Goal: Task Accomplishment & Management: Complete application form

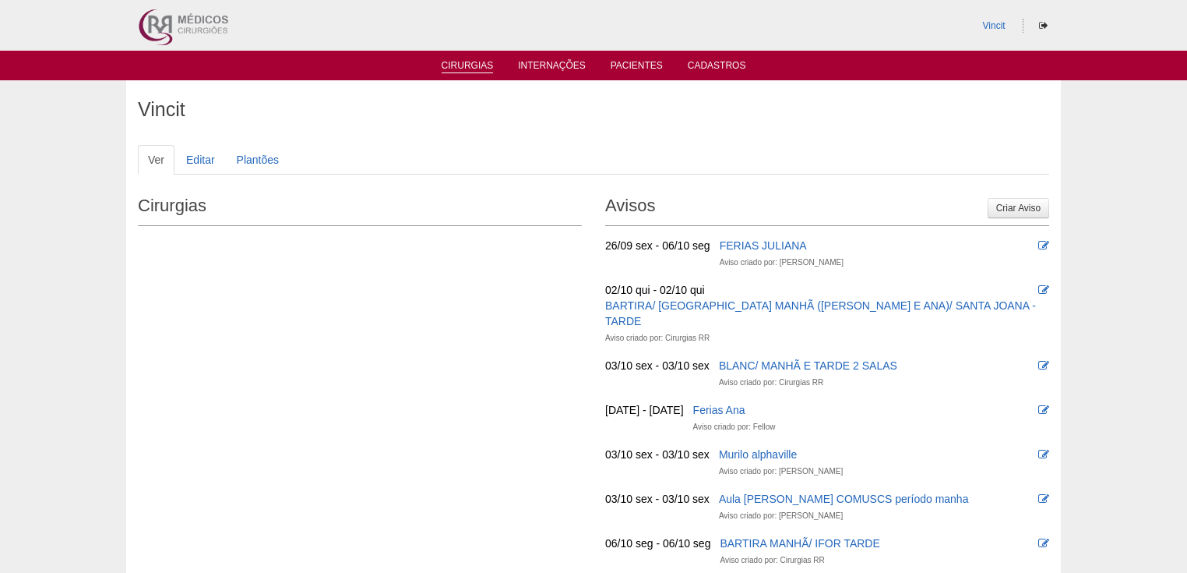
click at [462, 63] on link "Cirurgias" at bounding box center [468, 66] width 52 height 13
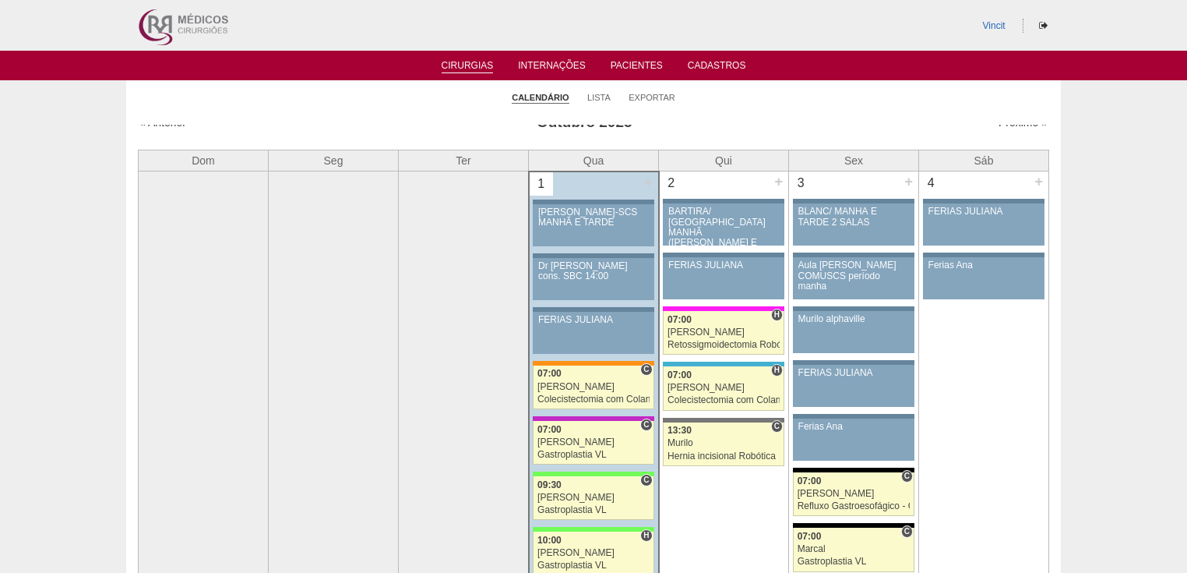
click at [1013, 125] on link "Próximo »" at bounding box center [1023, 122] width 49 height 12
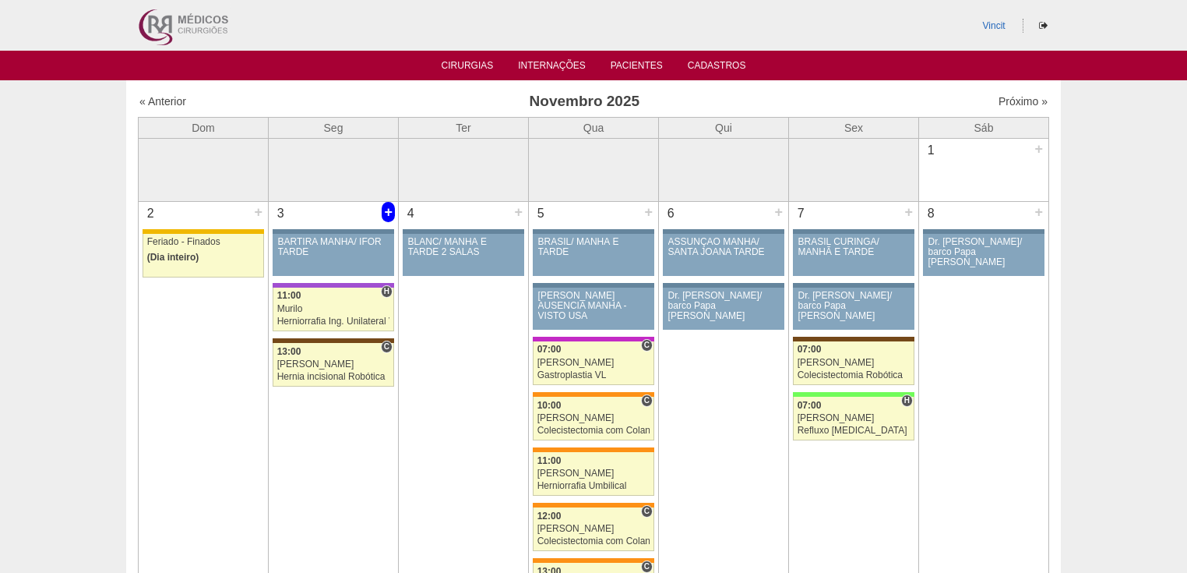
click at [386, 210] on div "+" at bounding box center [388, 212] width 13 height 20
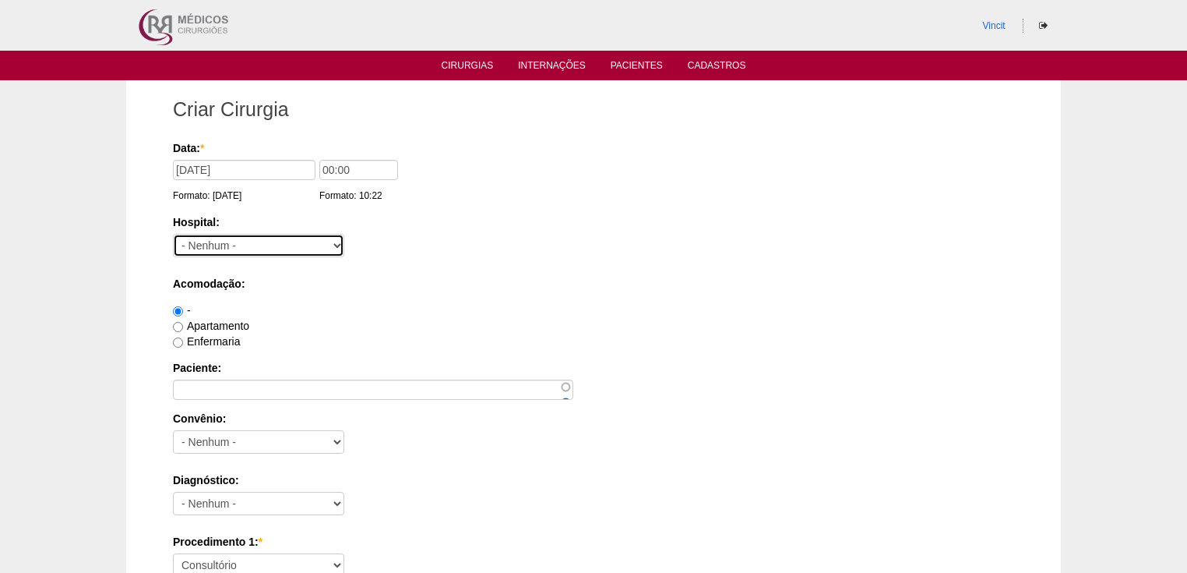
click at [231, 246] on select "- Nenhum - 9 de Julho Albert Einstein Alvorada América Assunção Bartira Benefic…" at bounding box center [258, 245] width 171 height 23
select select "17"
click at [173, 234] on select "- Nenhum - 9 de Julho Albert Einstein Alvorada América Assunção Bartira Benefic…" at bounding box center [258, 245] width 171 height 23
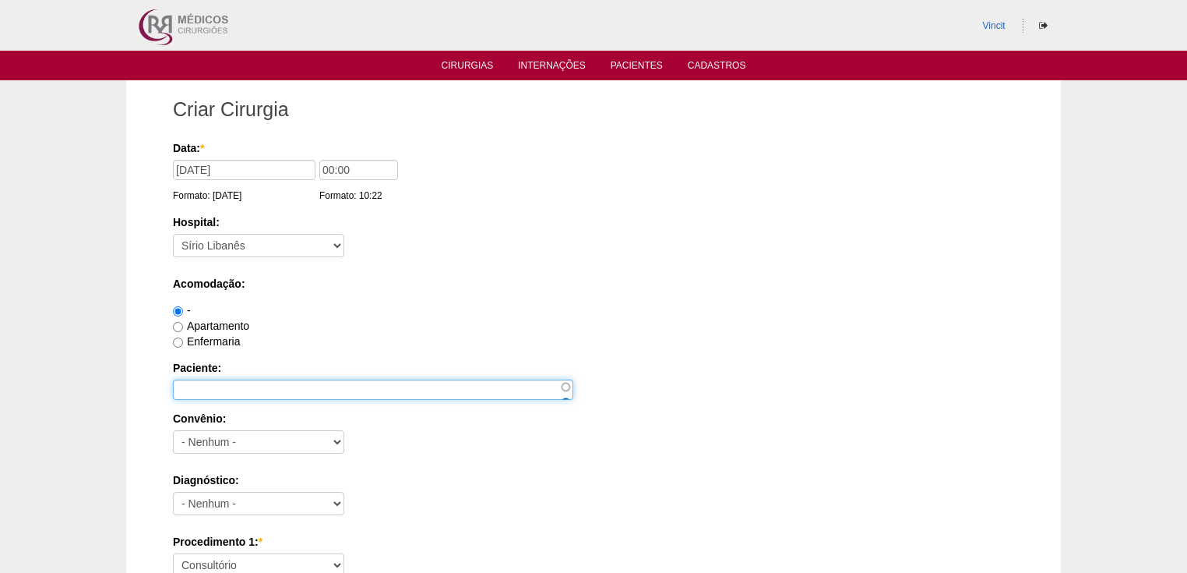
click at [209, 389] on input "Paciente:" at bounding box center [373, 389] width 400 height 20
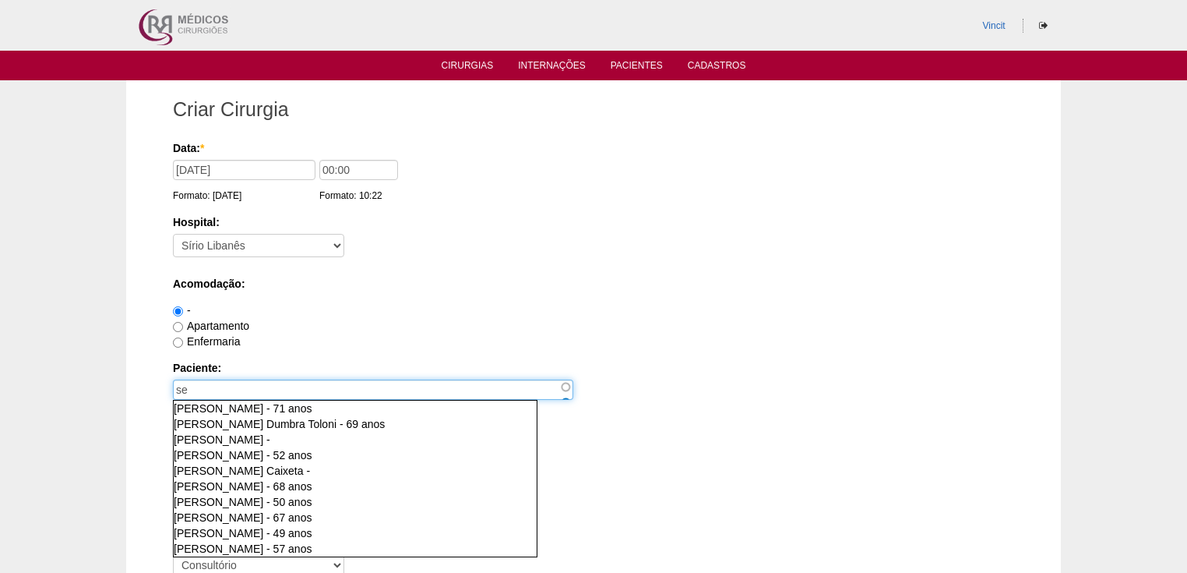
type input "s"
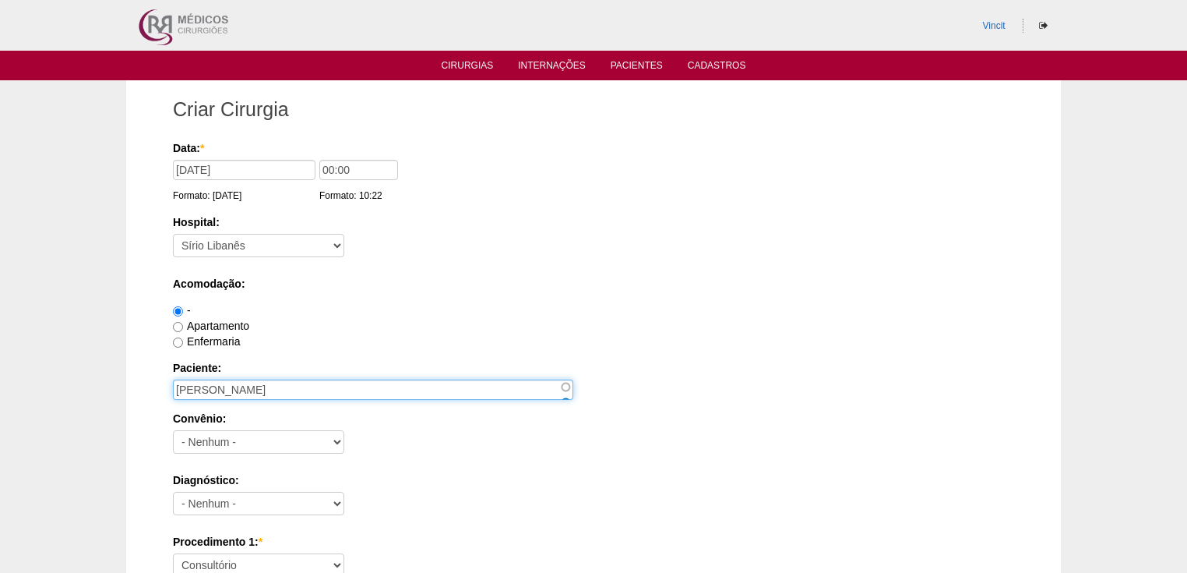
type input "SERGIO MARCOLINO LONGEN"
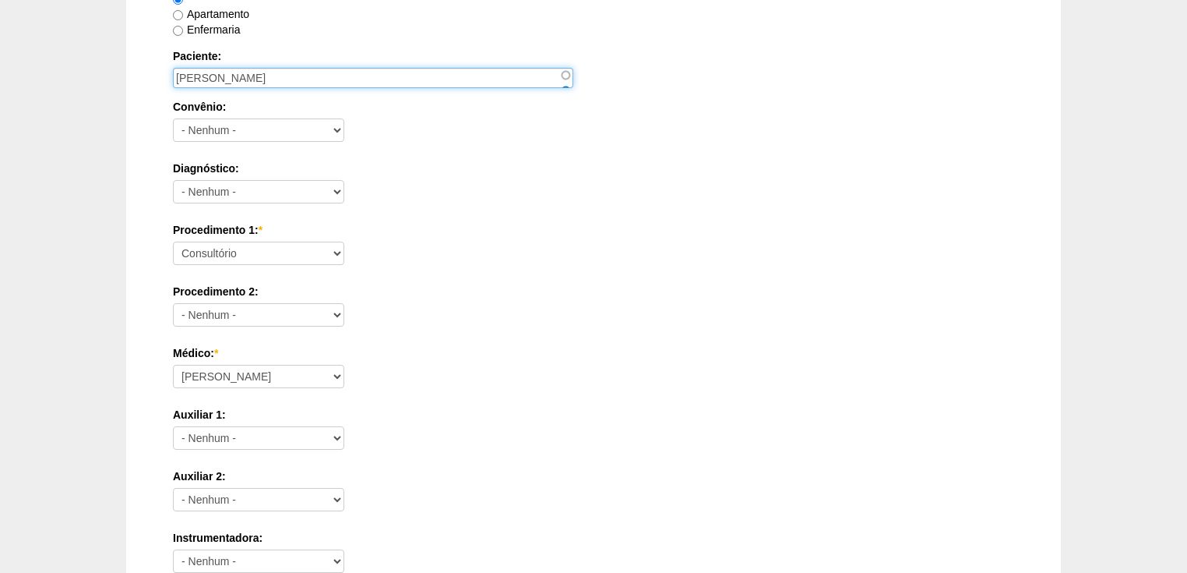
scroll to position [499, 0]
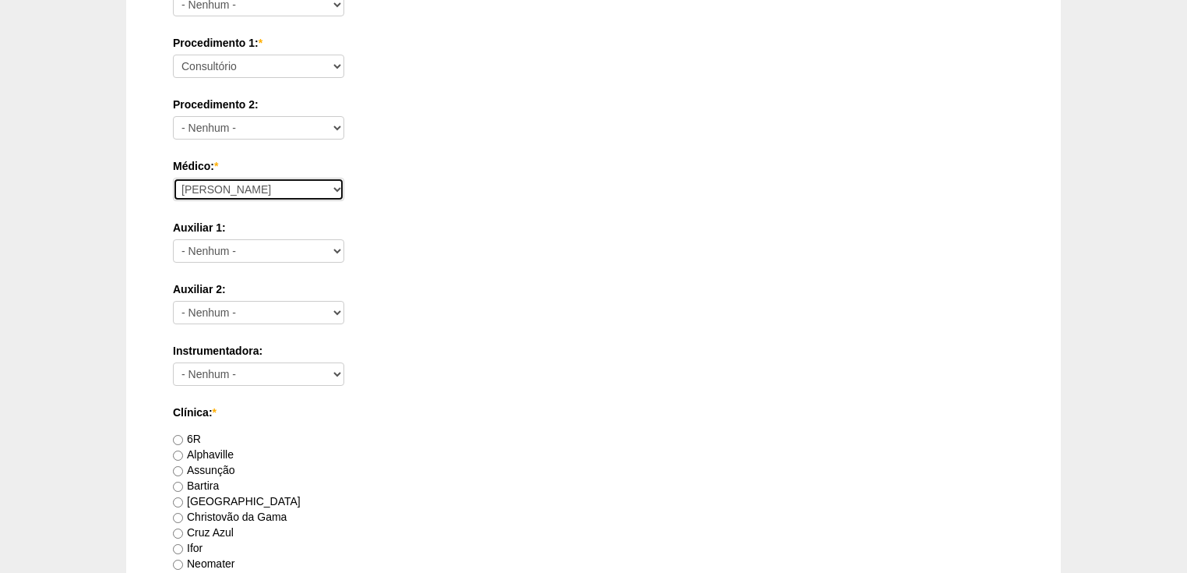
click at [206, 185] on select "Ana Paula Bruno Felipe Rossi Geraldo Igor Benevides Isabella Juliana Luiz Guilh…" at bounding box center [258, 189] width 171 height 23
select select "22"
click at [173, 178] on select "Ana Paula Bruno Felipe Rossi Geraldo Igor Benevides Isabella Juliana Luiz Guilh…" at bounding box center [258, 189] width 171 height 23
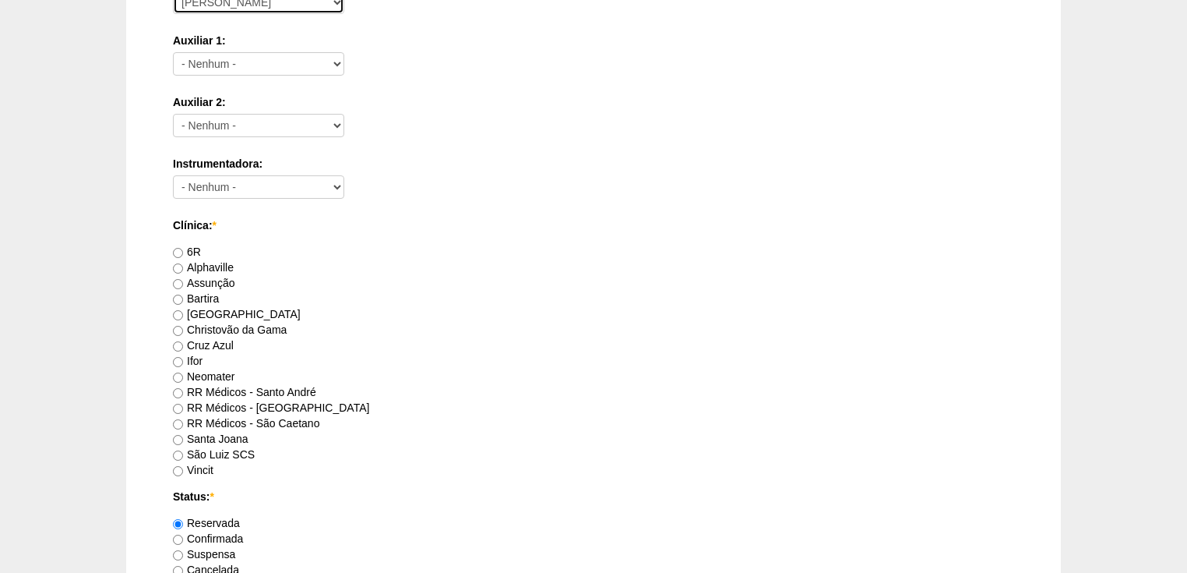
scroll to position [748, 0]
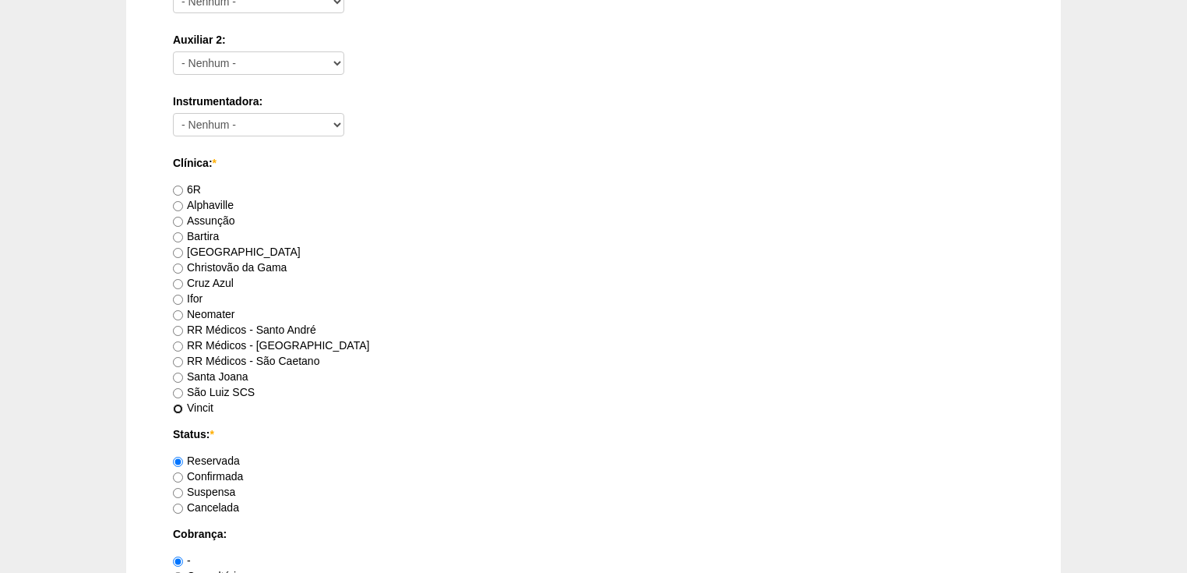
click at [178, 403] on input "Vincit" at bounding box center [178, 408] width 10 height 10
radio input "true"
click at [177, 476] on input "Confirmada" at bounding box center [178, 477] width 10 height 10
radio input "true"
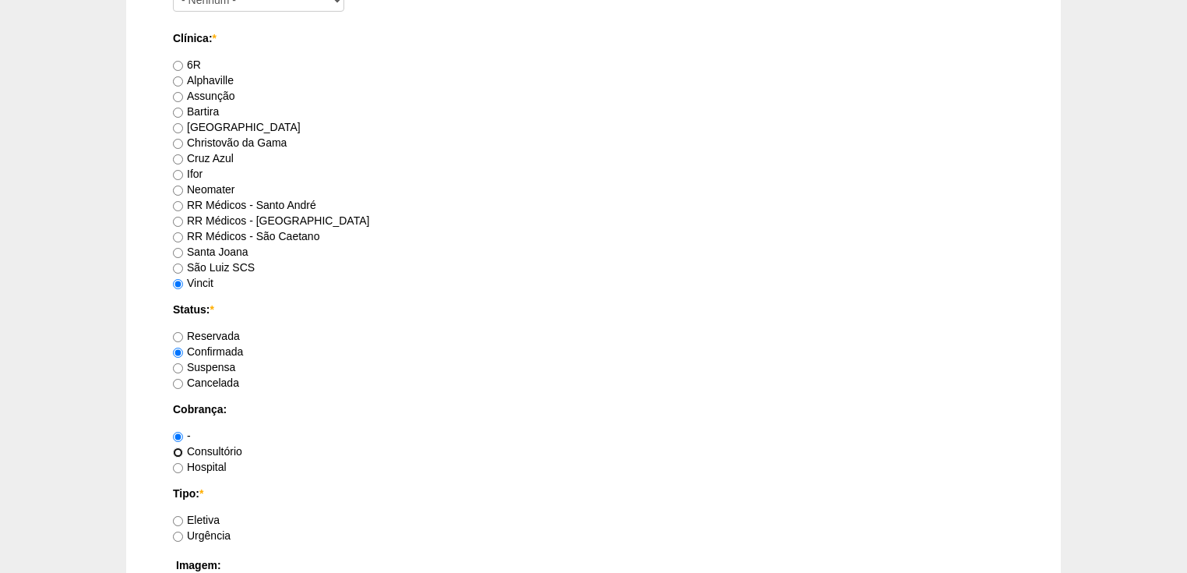
click at [180, 450] on input "Consultório" at bounding box center [178, 452] width 10 height 10
radio input "true"
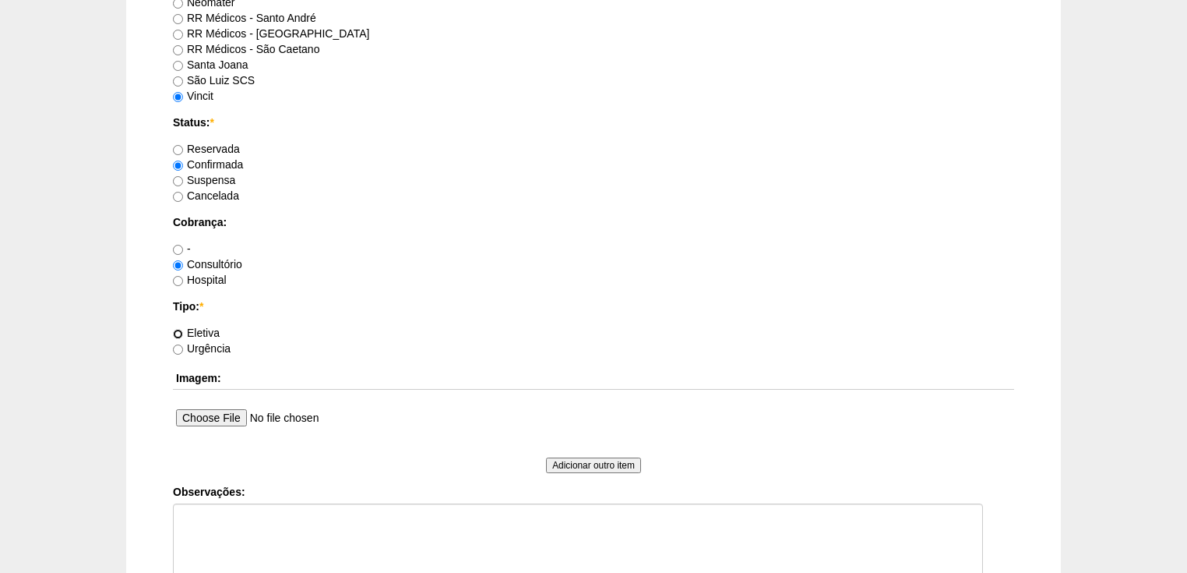
click at [181, 329] on input "Eletiva" at bounding box center [178, 334] width 10 height 10
radio input "true"
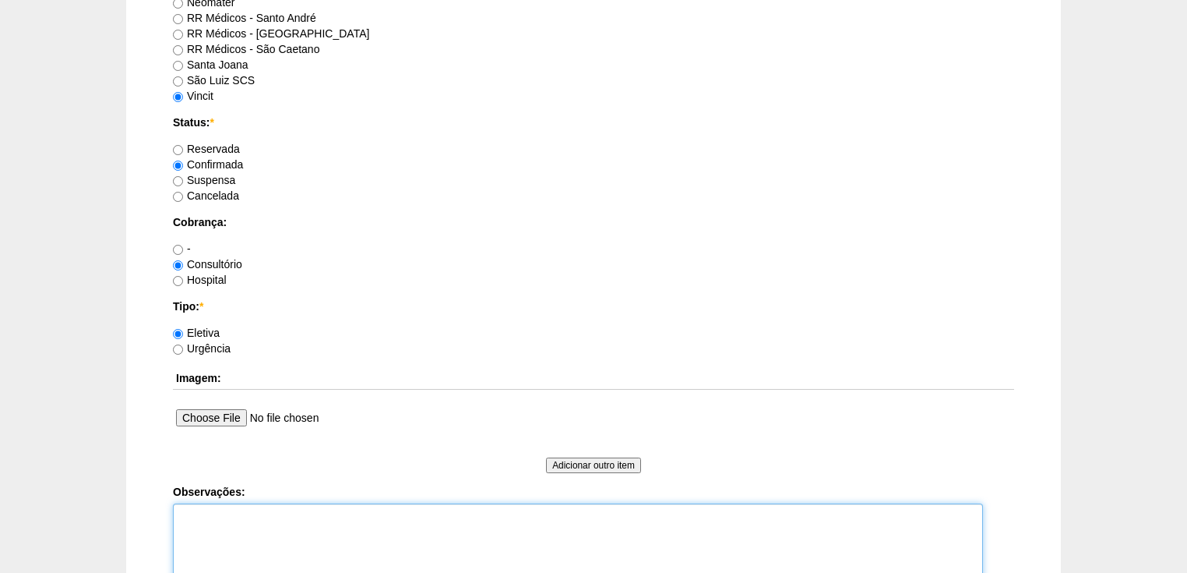
click at [217, 519] on textarea "Observações:" at bounding box center [578, 546] width 810 height 86
type textarea "v"
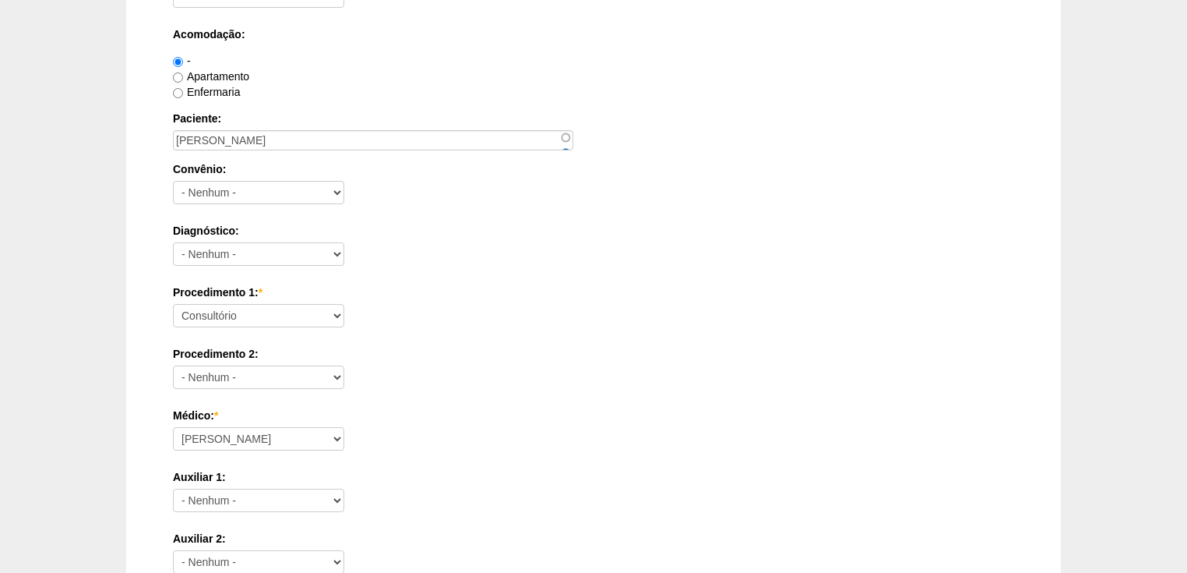
scroll to position [187, 0]
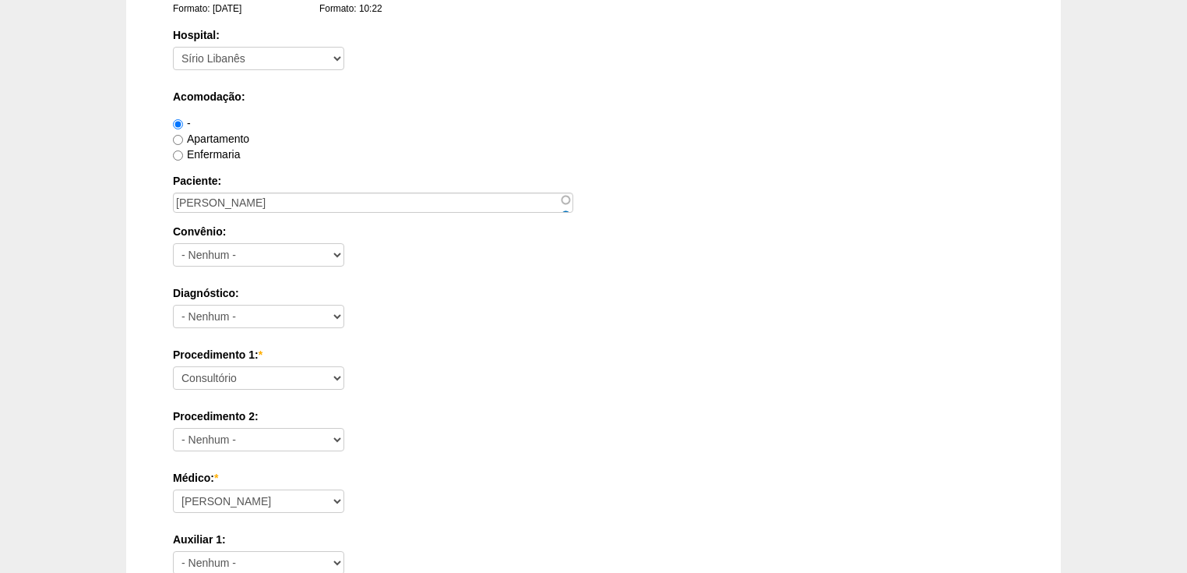
type textarea "Vincit - tudo pela Dr Debora Dr Debora- Particular"
click at [209, 378] on select "Consultório Abscesso Hepático - Drenagem Abscesso perianal Amputação Abdômino P…" at bounding box center [258, 377] width 171 height 23
select select "40538"
click at [173, 366] on select "Consultório Abscesso Hepático - Drenagem Abscesso perianal Amputação Abdômino P…" at bounding box center [258, 377] width 171 height 23
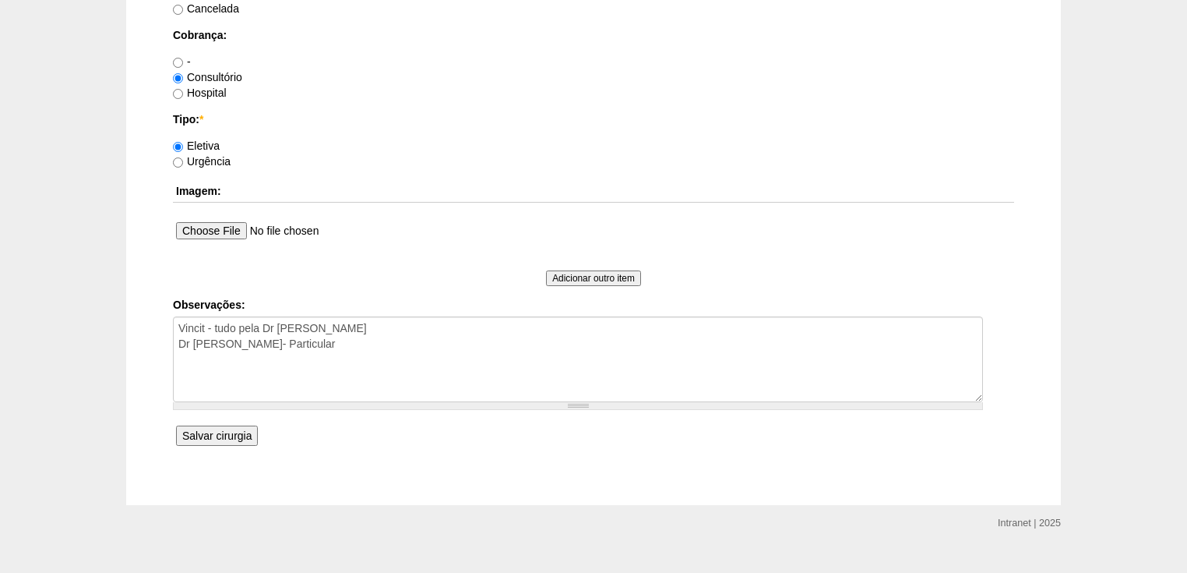
scroll to position [1270, 0]
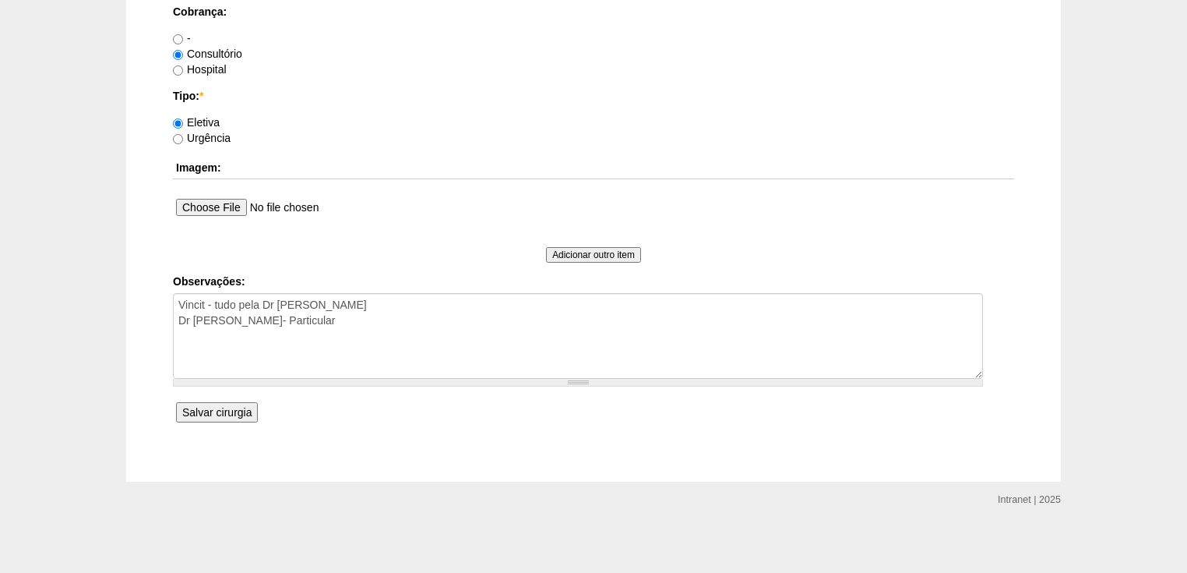
click at [227, 408] on input "Salvar cirurgia" at bounding box center [217, 412] width 82 height 20
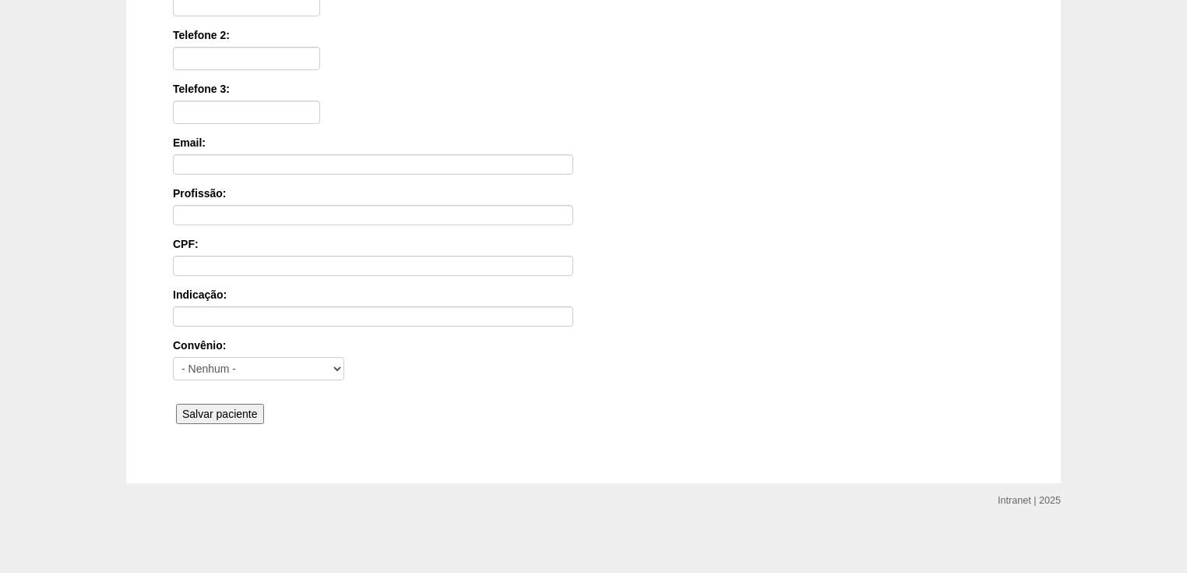
scroll to position [374, 0]
click at [225, 403] on input "Salvar paciente" at bounding box center [220, 413] width 88 height 20
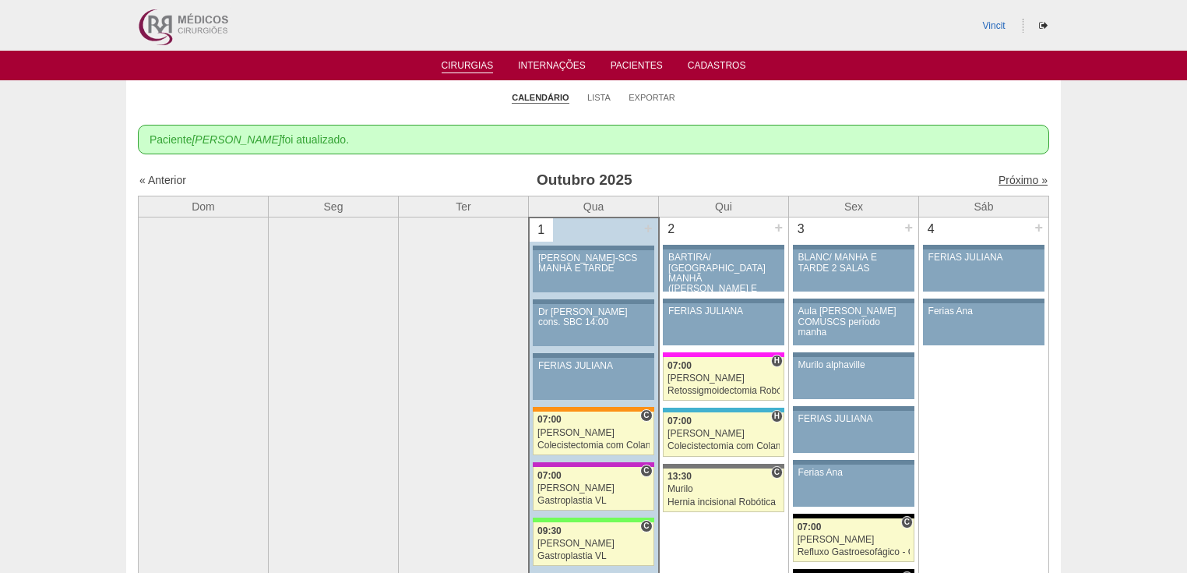
click at [999, 176] on link "Próximo »" at bounding box center [1023, 180] width 49 height 12
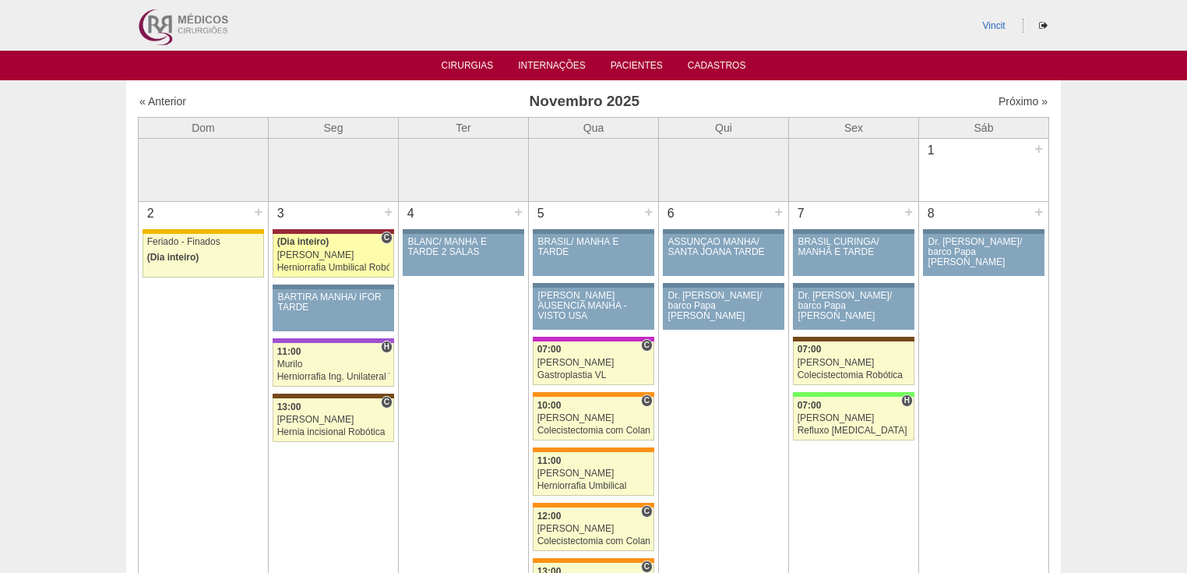
click at [321, 265] on div "Herniorrafia Umbilical Robótica" at bounding box center [333, 267] width 113 height 10
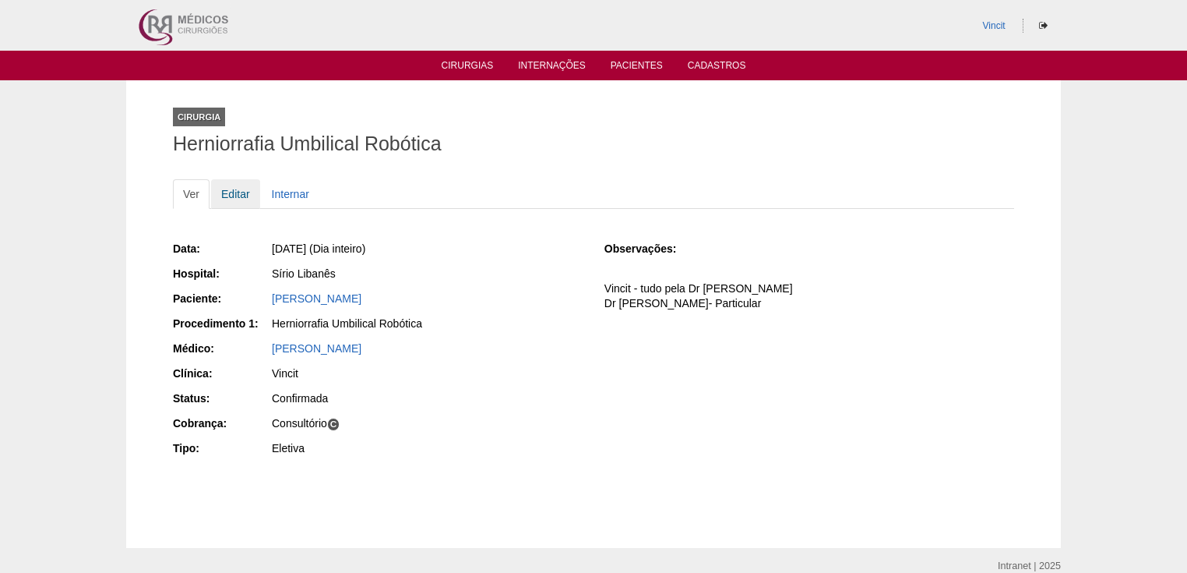
click at [242, 199] on link "Editar" at bounding box center [235, 194] width 49 height 30
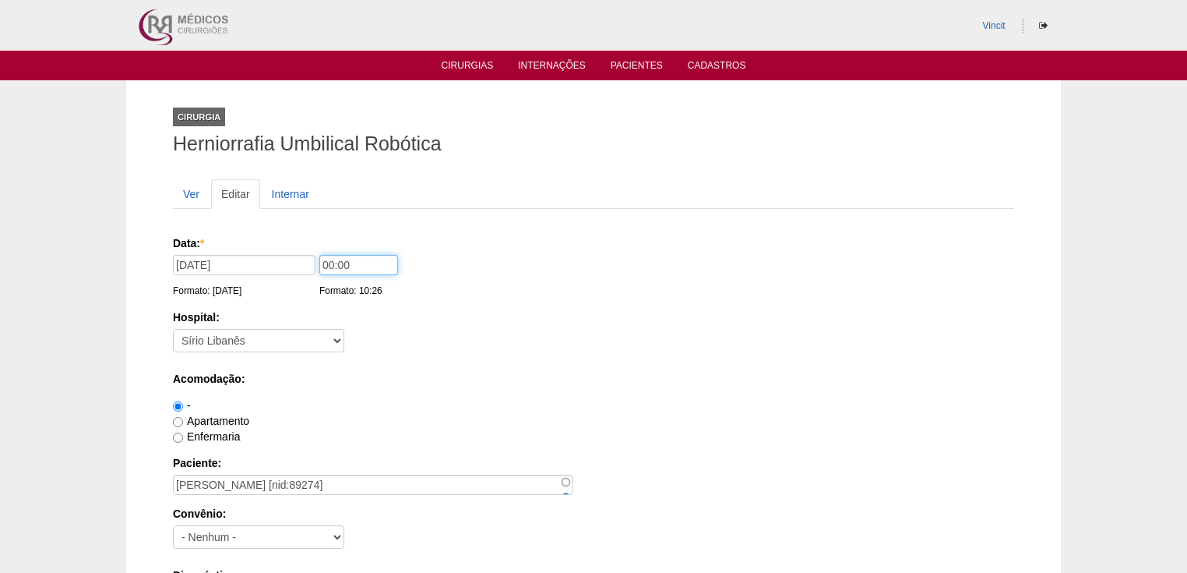
click at [333, 267] on input "00:00" at bounding box center [358, 265] width 79 height 20
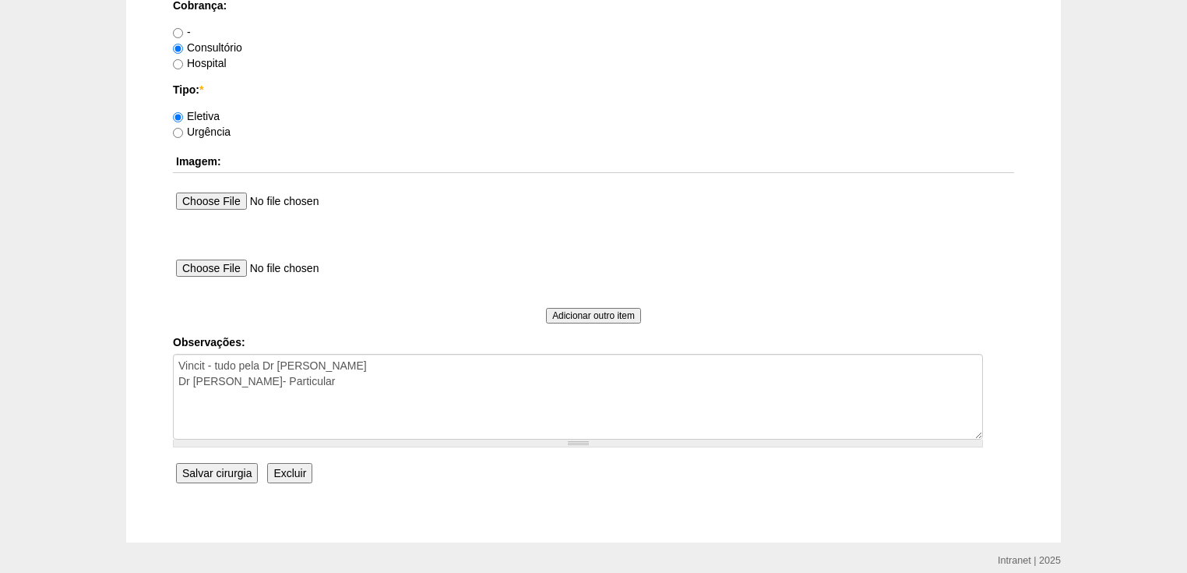
scroll to position [1432, 0]
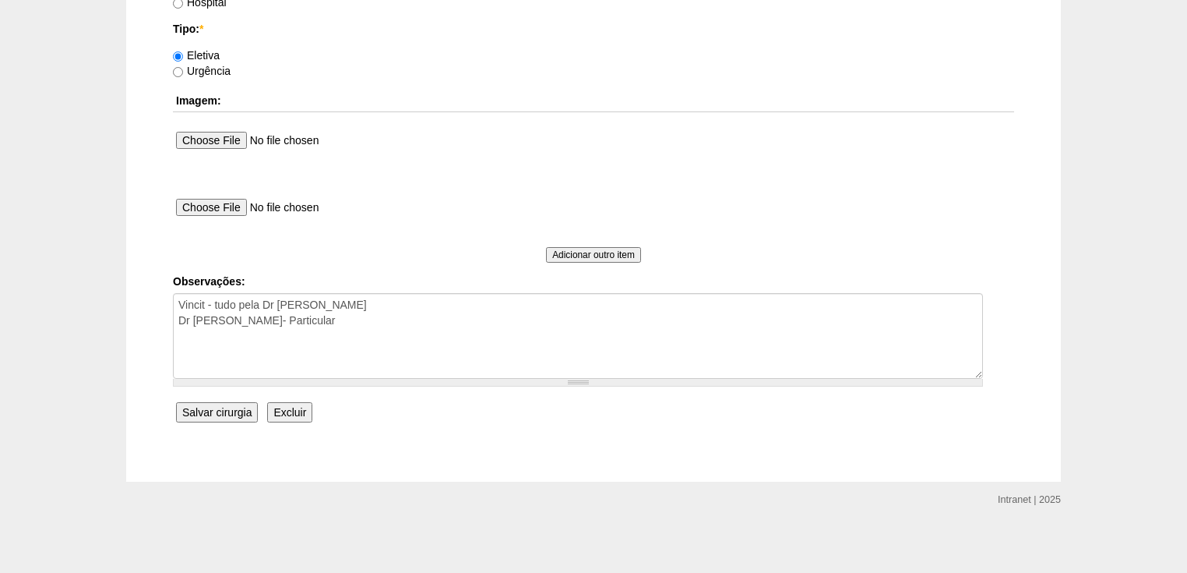
type input "07:00"
click at [218, 408] on input "Salvar cirurgia" at bounding box center [217, 412] width 82 height 20
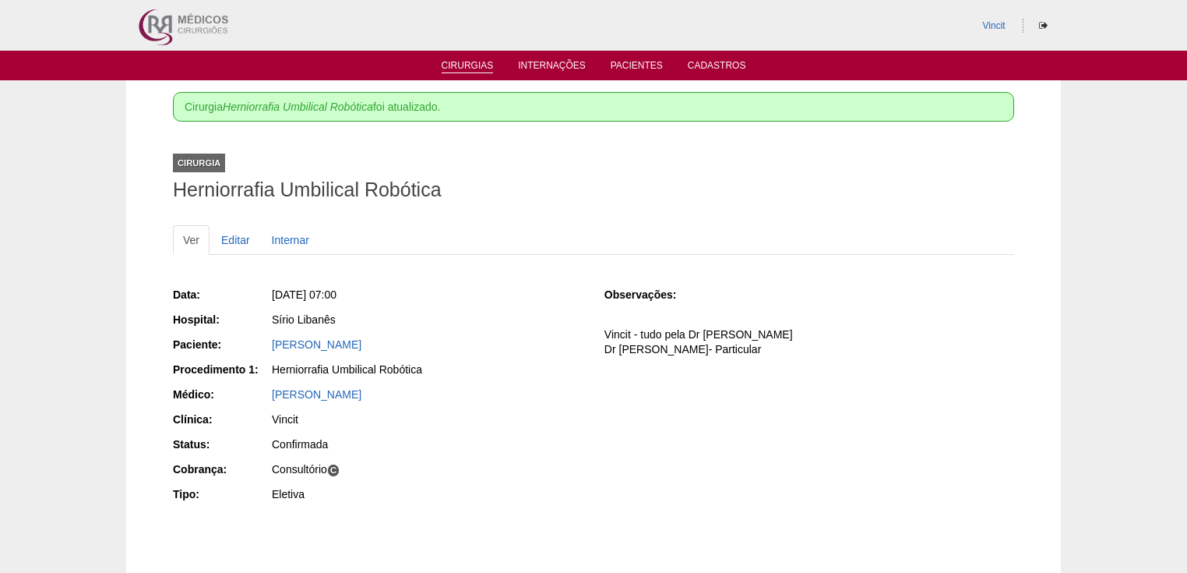
click at [465, 69] on link "Cirurgias" at bounding box center [468, 66] width 52 height 13
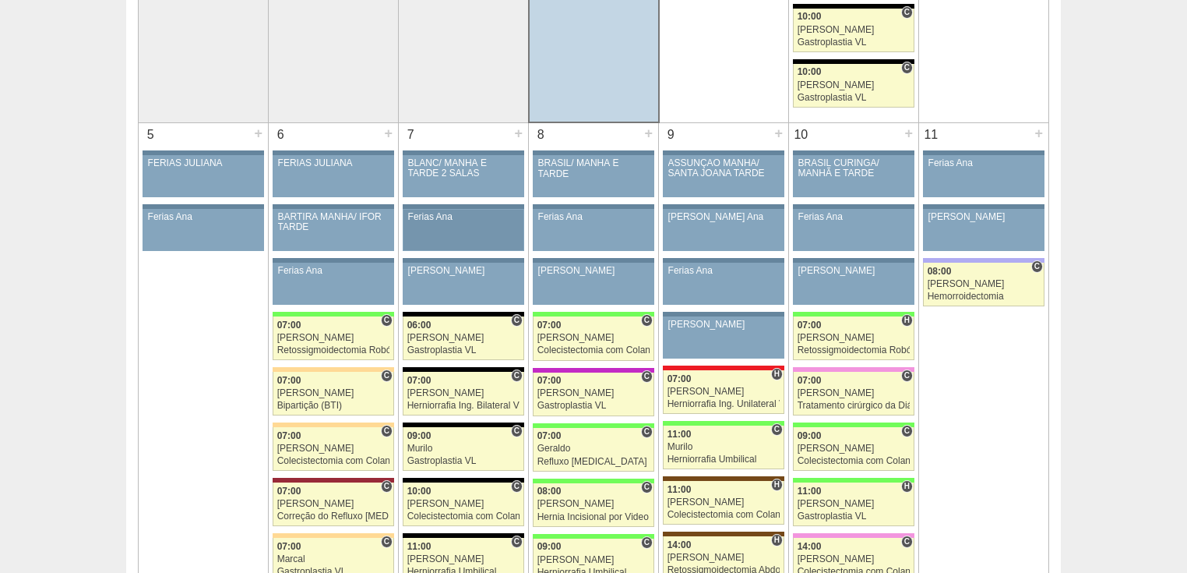
scroll to position [872, 0]
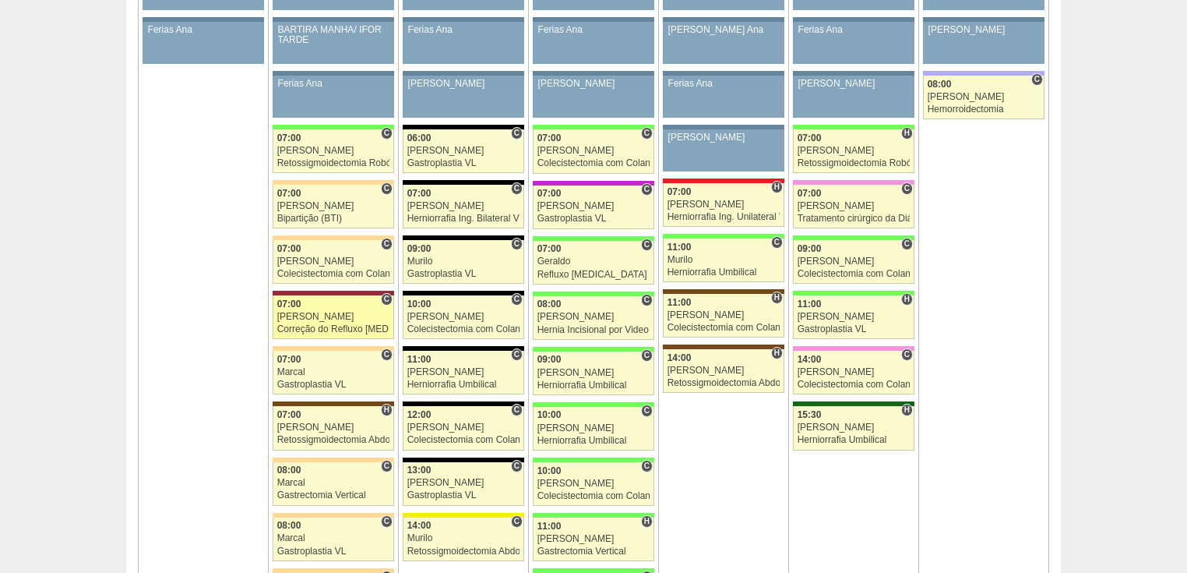
click at [305, 324] on div "Correção do Refluxo gastro esofágico Robótico" at bounding box center [333, 329] width 113 height 10
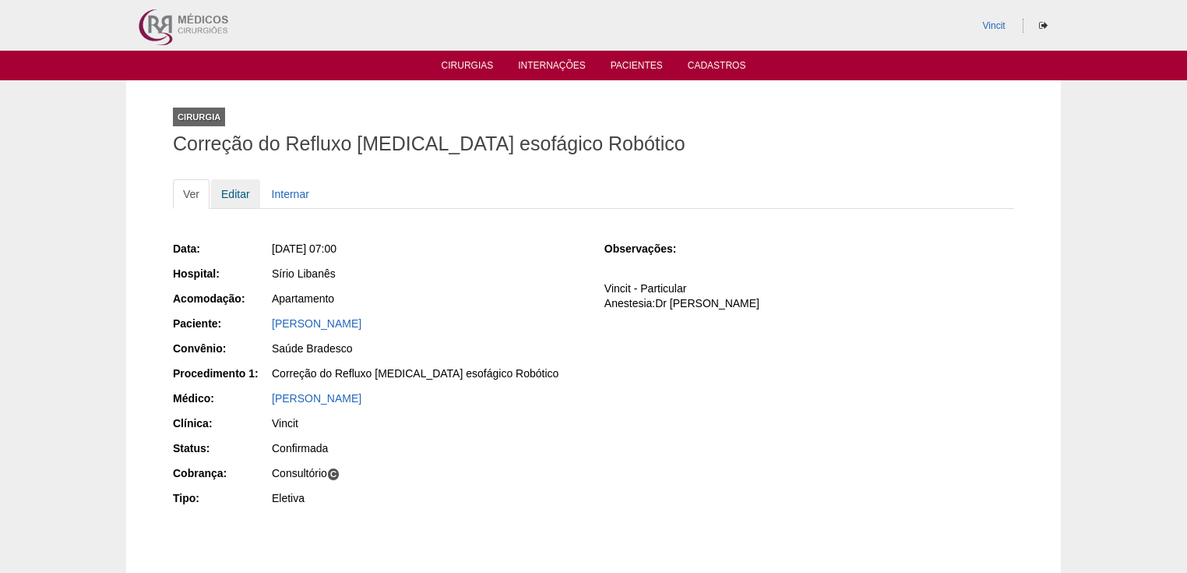
click at [236, 195] on link "Editar" at bounding box center [235, 194] width 49 height 30
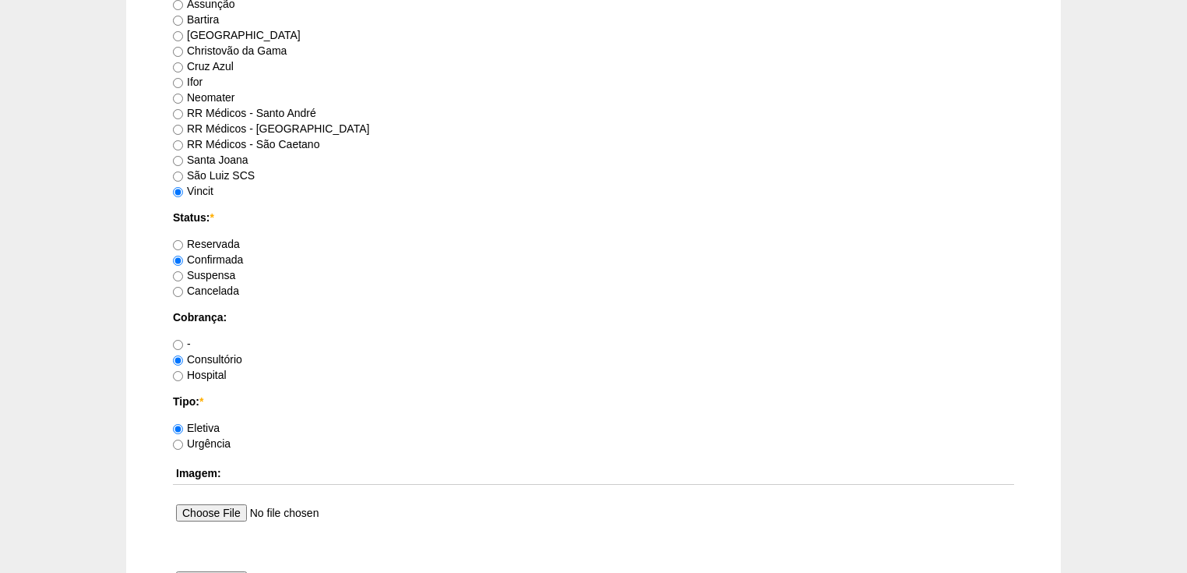
scroll to position [1371, 0]
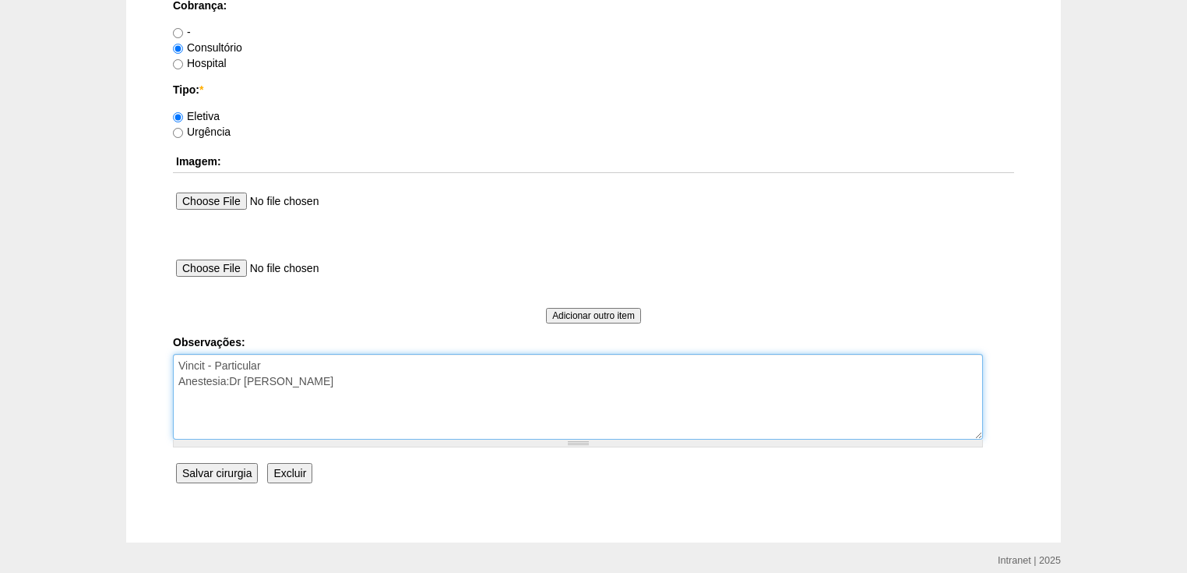
click at [298, 379] on textarea "Vincit - Particular Anestesia:Dr [PERSON_NAME]" at bounding box center [578, 397] width 810 height 86
type textarea "Vincit - Particular Anestesia:Dr [PERSON_NAME] autorizada."
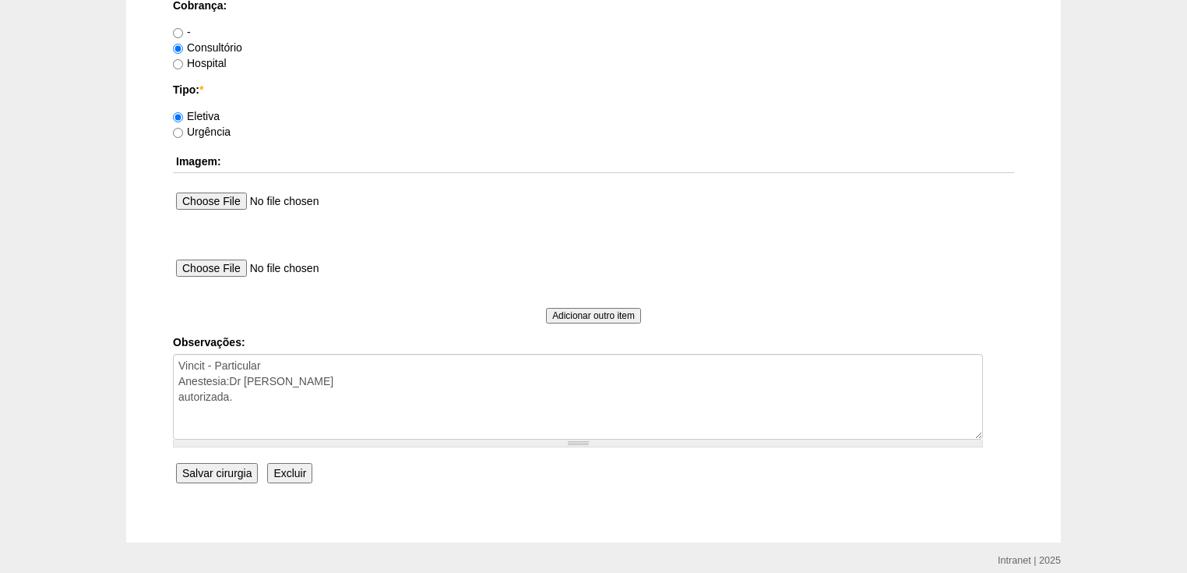
click at [213, 474] on input "Salvar cirurgia" at bounding box center [217, 473] width 82 height 20
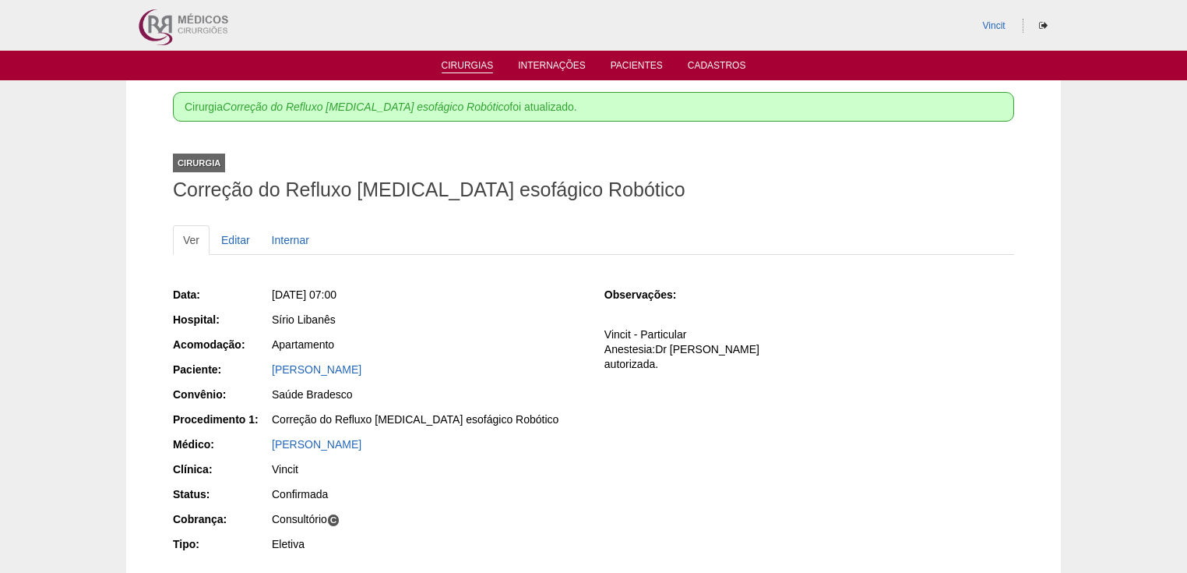
click at [460, 62] on link "Cirurgias" at bounding box center [468, 66] width 52 height 13
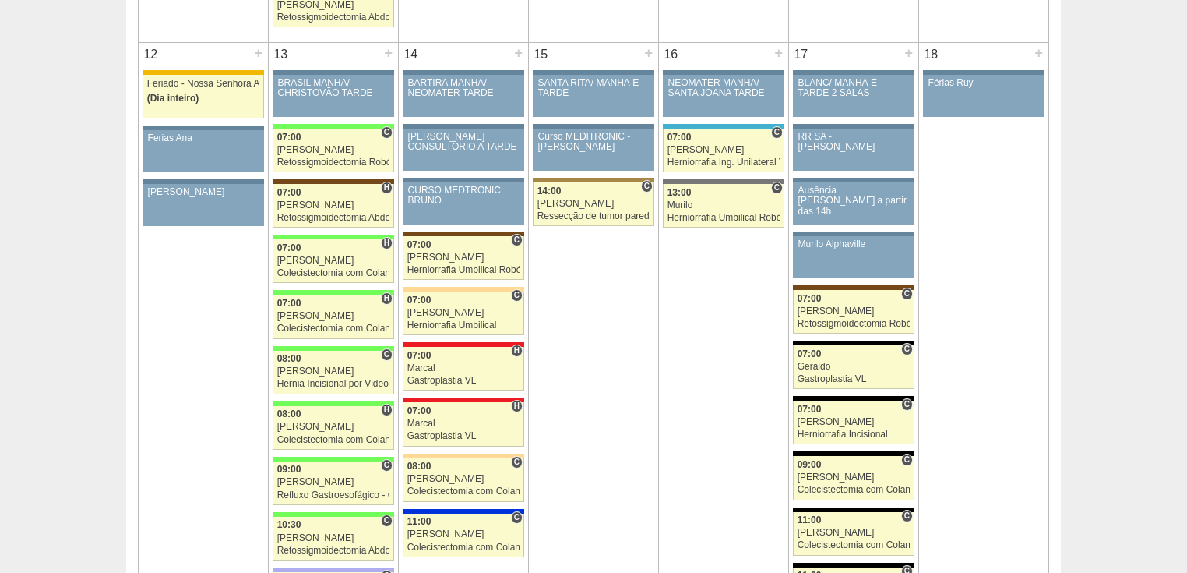
scroll to position [1745, 0]
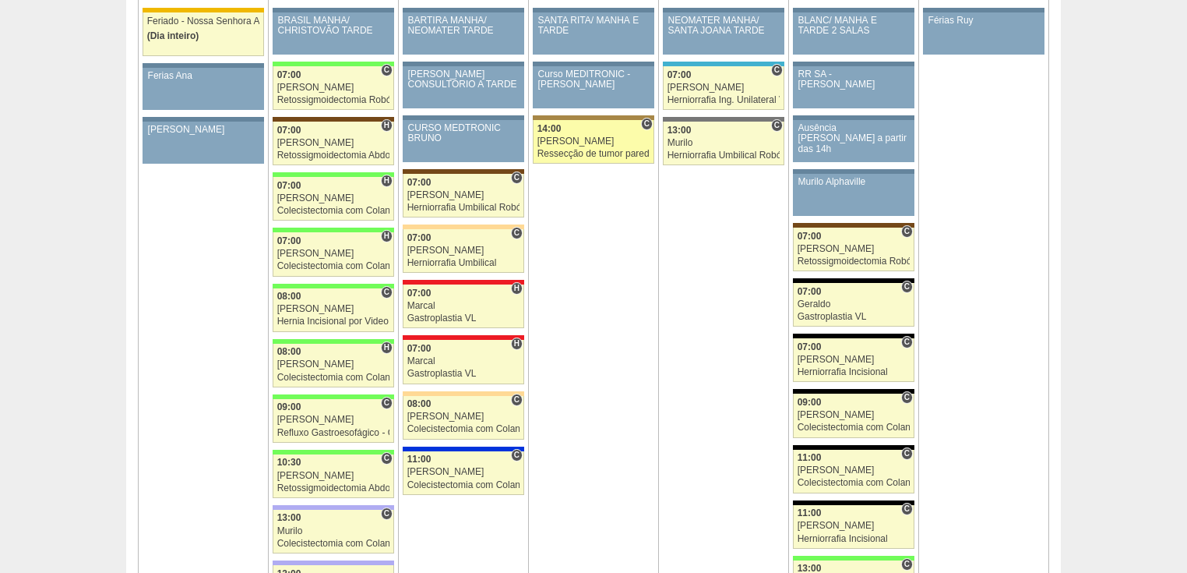
click at [601, 149] on div "Ressecção de tumor parede abdominal pélvica" at bounding box center [593, 154] width 113 height 10
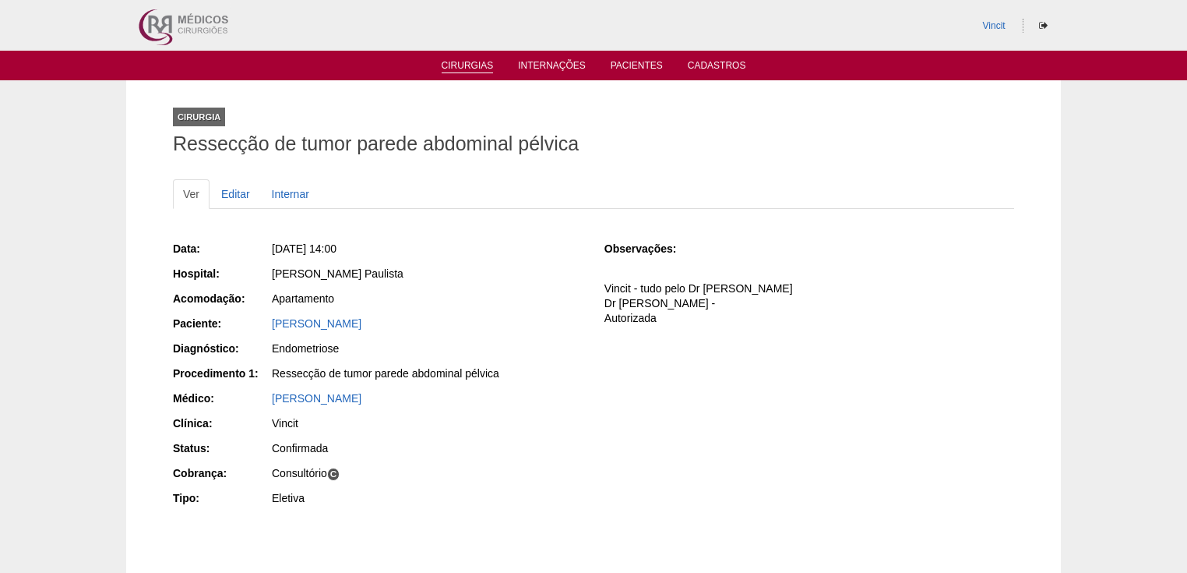
click at [466, 68] on link "Cirurgias" at bounding box center [468, 66] width 52 height 13
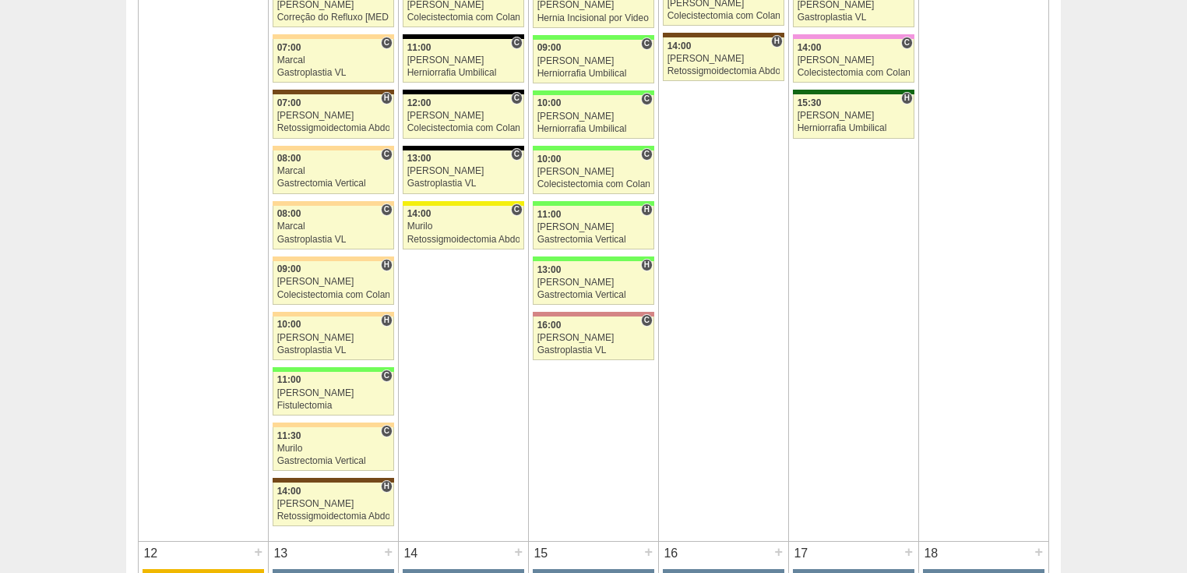
scroll to position [1371, 0]
